Goal: Check status: Check status

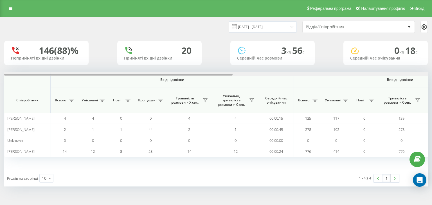
scroll to position [0, 361]
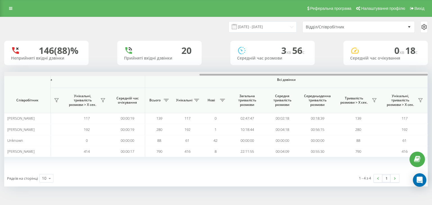
drag, startPoint x: 214, startPoint y: 76, endPoint x: 270, endPoint y: 75, distance: 56.2
click at [270, 75] on div at bounding box center [215, 74] width 423 height 4
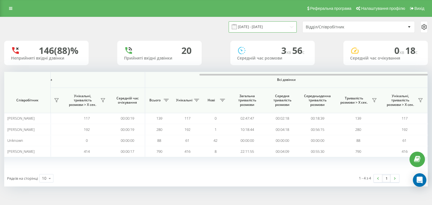
click at [256, 30] on input "[DATE] - [DATE]" at bounding box center [262, 26] width 68 height 11
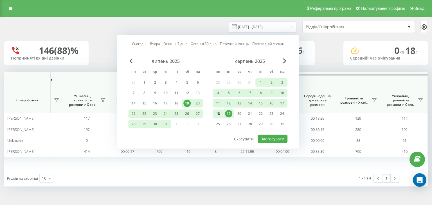
click at [220, 111] on div "18" at bounding box center [217, 113] width 7 height 7
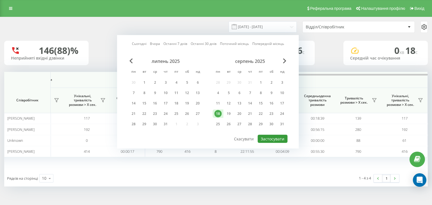
click at [269, 136] on button "Застосувати" at bounding box center [272, 139] width 30 height 8
type input "[DATE] - [DATE]"
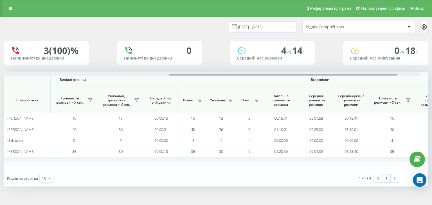
drag, startPoint x: 183, startPoint y: 76, endPoint x: 375, endPoint y: 99, distance: 193.0
click at [375, 98] on div "Вхідні дзвінки Вихідні дзвінки Всі дзвінки Співробітник Всього Унікальні Нові П…" at bounding box center [215, 121] width 423 height 98
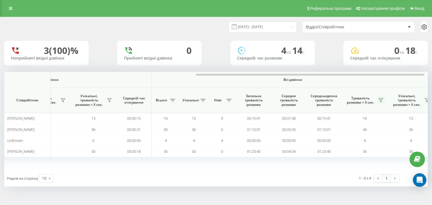
click at [380, 103] on icon at bounding box center [380, 100] width 4 height 4
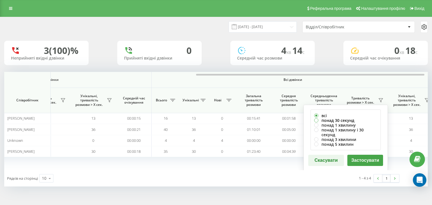
click at [328, 121] on label "понад 30 секунд" at bounding box center [345, 120] width 63 height 5
radio input "true"
click at [379, 159] on button "Застосувати" at bounding box center [365, 160] width 36 height 11
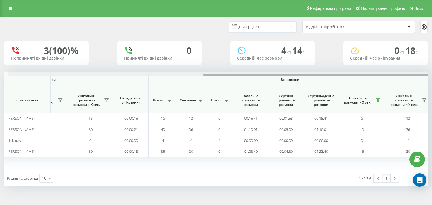
scroll to position [0, 361]
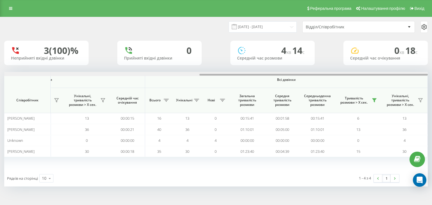
drag, startPoint x: 208, startPoint y: 74, endPoint x: 428, endPoint y: 77, distance: 220.0
click at [428, 77] on div "[DATE] - [DATE] Відділ/Співробітник 3 (100)% Неприйняті вхідні дзвінки 0 Прийня…" at bounding box center [216, 107] width 432 height 181
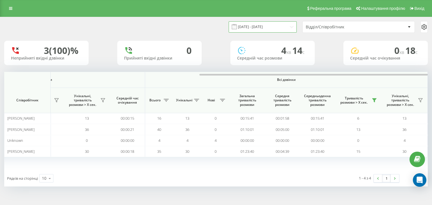
click at [251, 30] on input "[DATE] - [DATE]" at bounding box center [262, 26] width 68 height 11
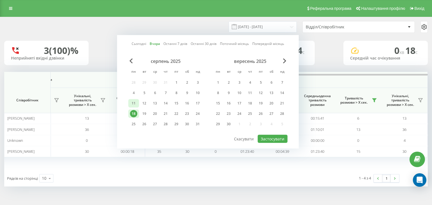
click at [136, 103] on div "11" at bounding box center [133, 103] width 7 height 7
click at [200, 104] on div "17" at bounding box center [197, 103] width 7 height 7
click at [133, 91] on div "4" at bounding box center [133, 92] width 7 height 7
click at [197, 93] on div "10" at bounding box center [197, 92] width 7 height 7
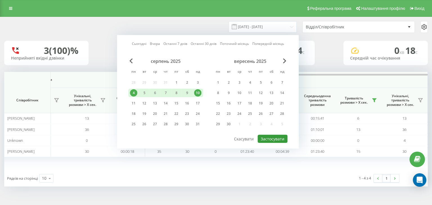
click at [271, 137] on button "Застосувати" at bounding box center [272, 139] width 30 height 8
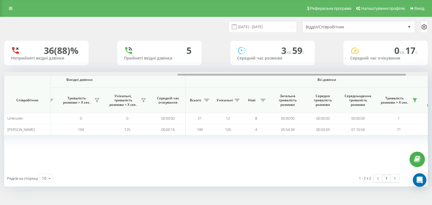
scroll to position [0, 361]
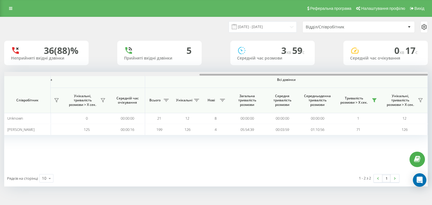
drag, startPoint x: 145, startPoint y: 75, endPoint x: 364, endPoint y: 89, distance: 219.6
click at [364, 89] on div "Вхідні дзвінки Вихідні дзвінки Всі дзвінки Співробітник Всього Унікальні Нові П…" at bounding box center [215, 121] width 423 height 98
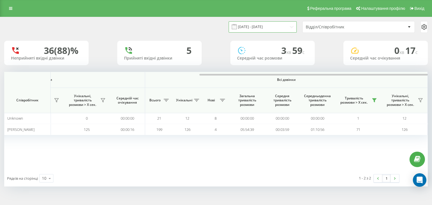
click at [248, 30] on input "[DATE] - [DATE]" at bounding box center [262, 26] width 68 height 11
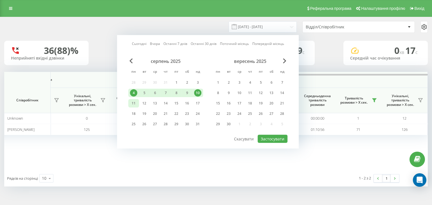
click at [134, 104] on div "11" at bounding box center [133, 103] width 7 height 7
click at [194, 104] on div "17" at bounding box center [197, 103] width 7 height 7
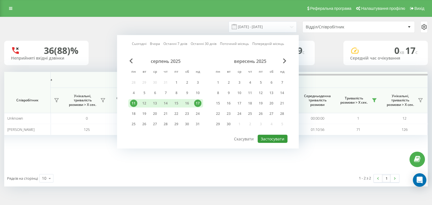
click at [274, 135] on button "Застосувати" at bounding box center [272, 139] width 30 height 8
type input "[DATE] - [DATE]"
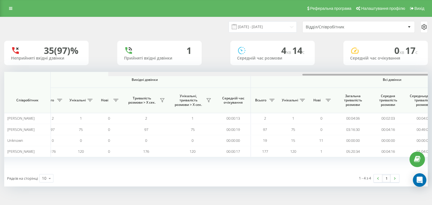
scroll to position [0, 361]
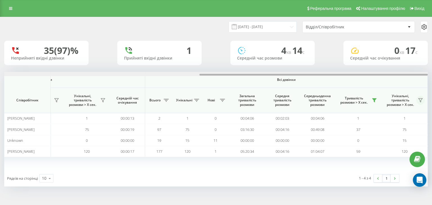
drag, startPoint x: 213, startPoint y: 74, endPoint x: 420, endPoint y: 97, distance: 208.0
click at [420, 97] on div "Вхідні дзвінки Вихідні дзвінки Всі дзвінки Співробітник Всього Унікальні Нові П…" at bounding box center [215, 121] width 423 height 98
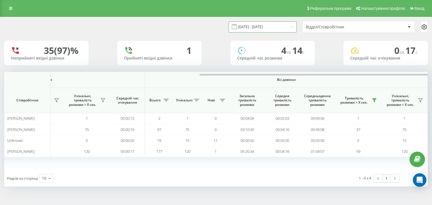
click at [244, 28] on input "[DATE] - [DATE]" at bounding box center [262, 26] width 68 height 11
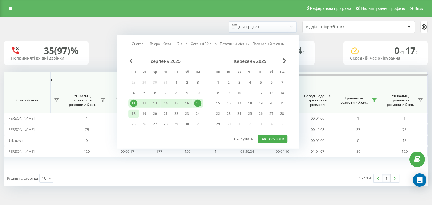
click at [135, 111] on div "18" at bounding box center [133, 113] width 7 height 7
